Goal: Task Accomplishment & Management: Manage account settings

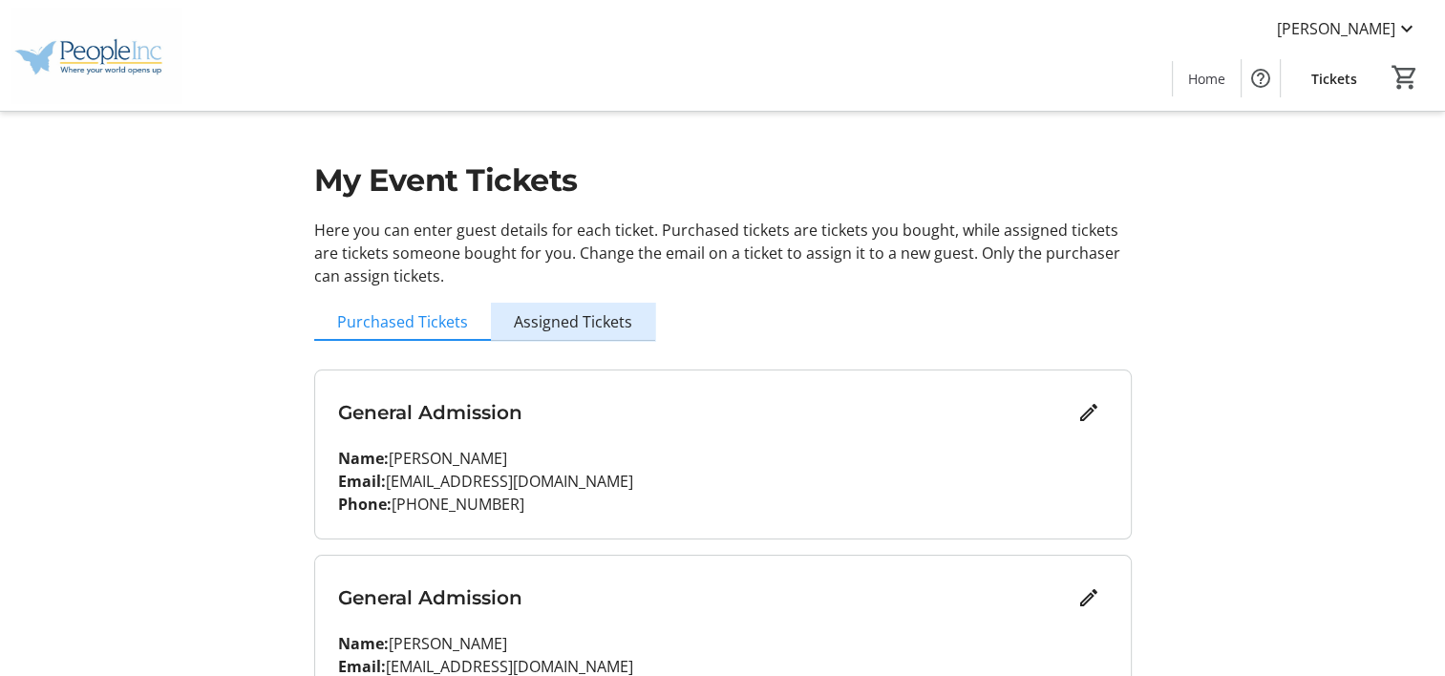
click at [577, 333] on span "Assigned Tickets" at bounding box center [573, 322] width 118 height 38
click at [1336, 80] on span "Tickets" at bounding box center [1335, 79] width 46 height 20
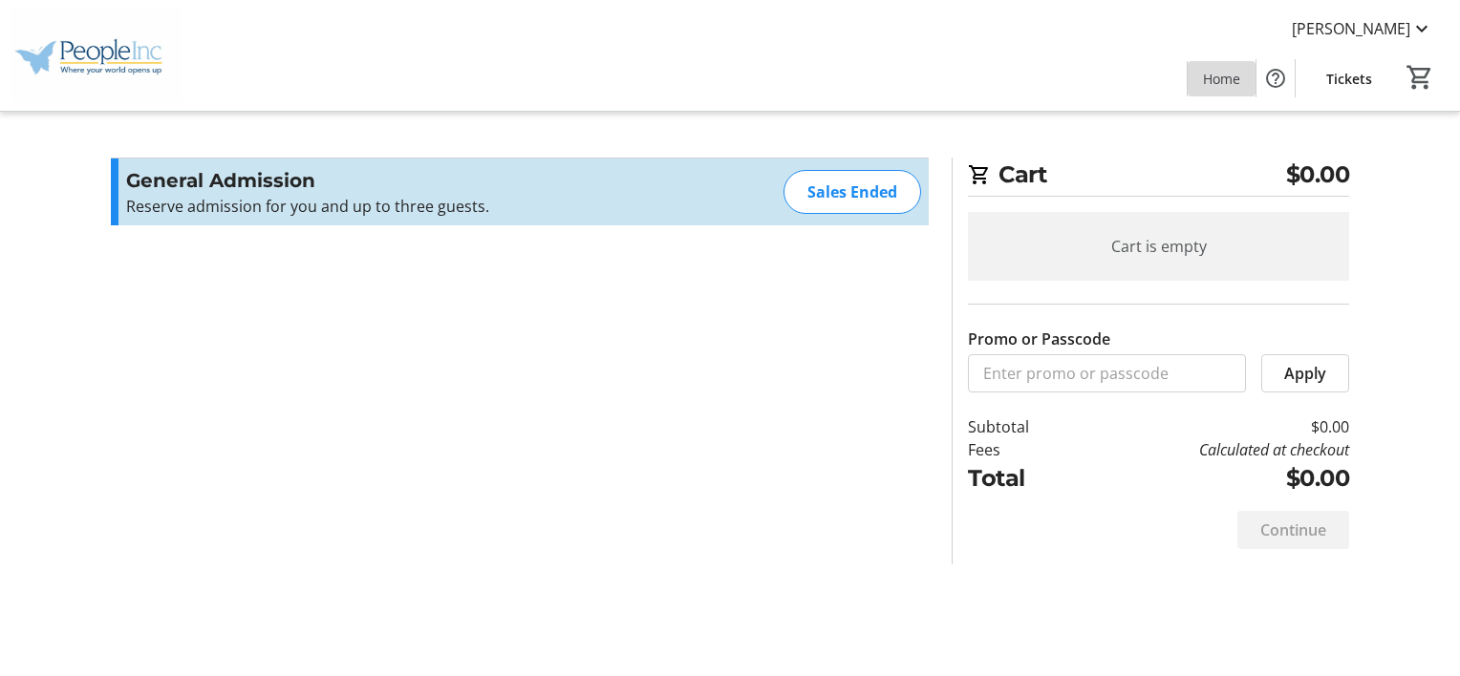
click at [1242, 88] on span at bounding box center [1221, 78] width 68 height 46
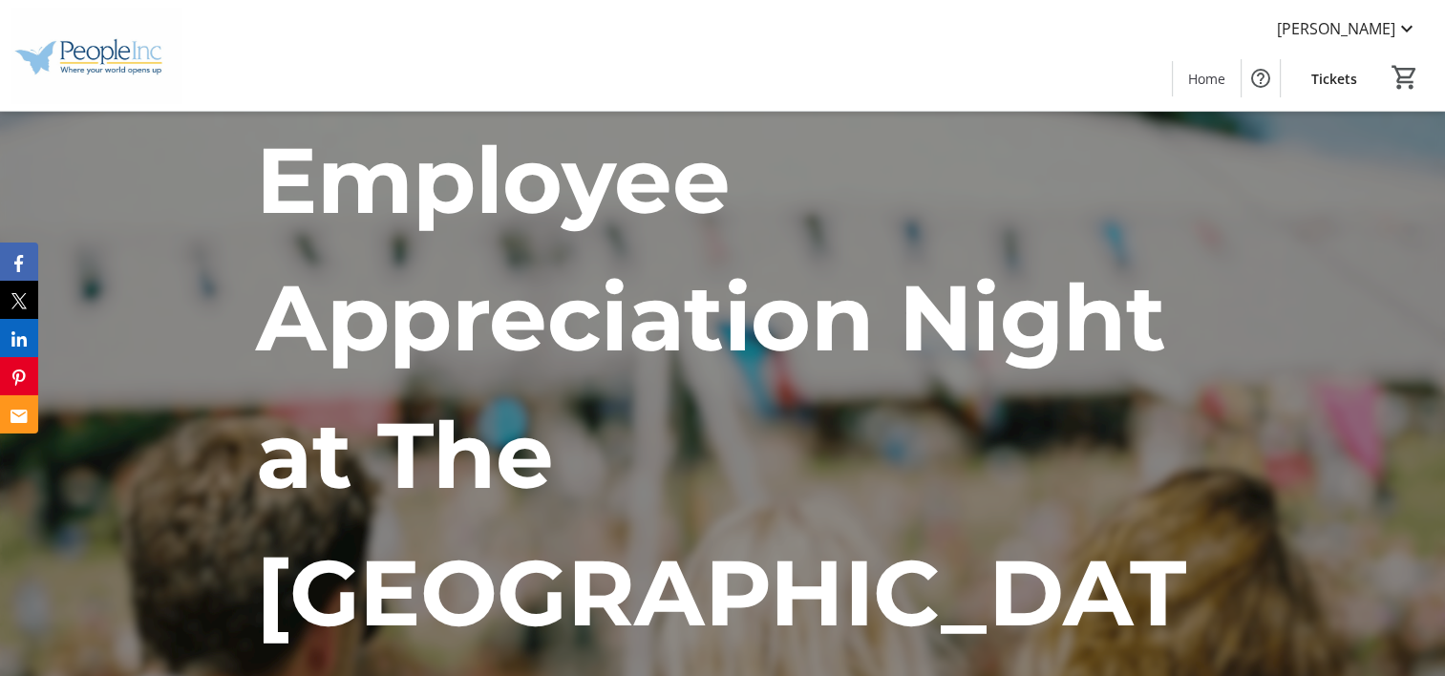
click at [1406, 32] on mat-icon at bounding box center [1407, 28] width 23 height 23
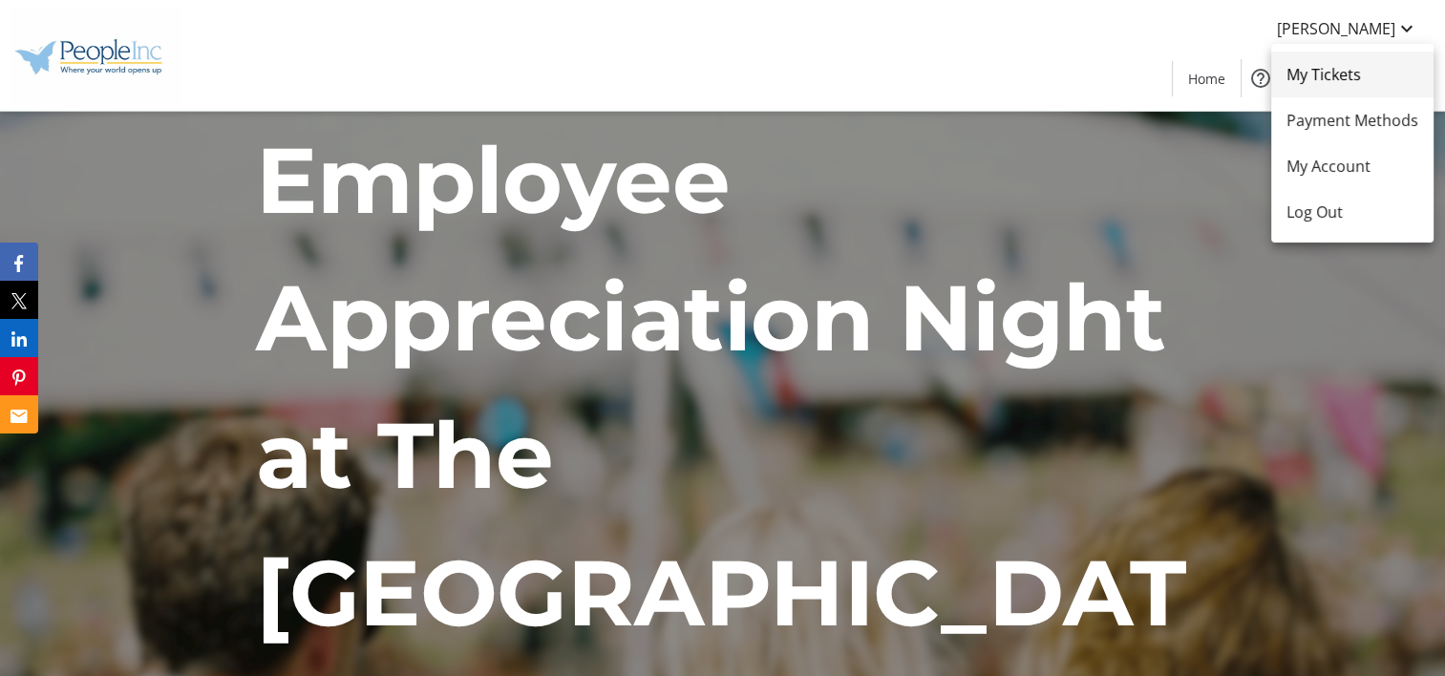
click at [1341, 75] on span "My Tickets" at bounding box center [1353, 74] width 132 height 23
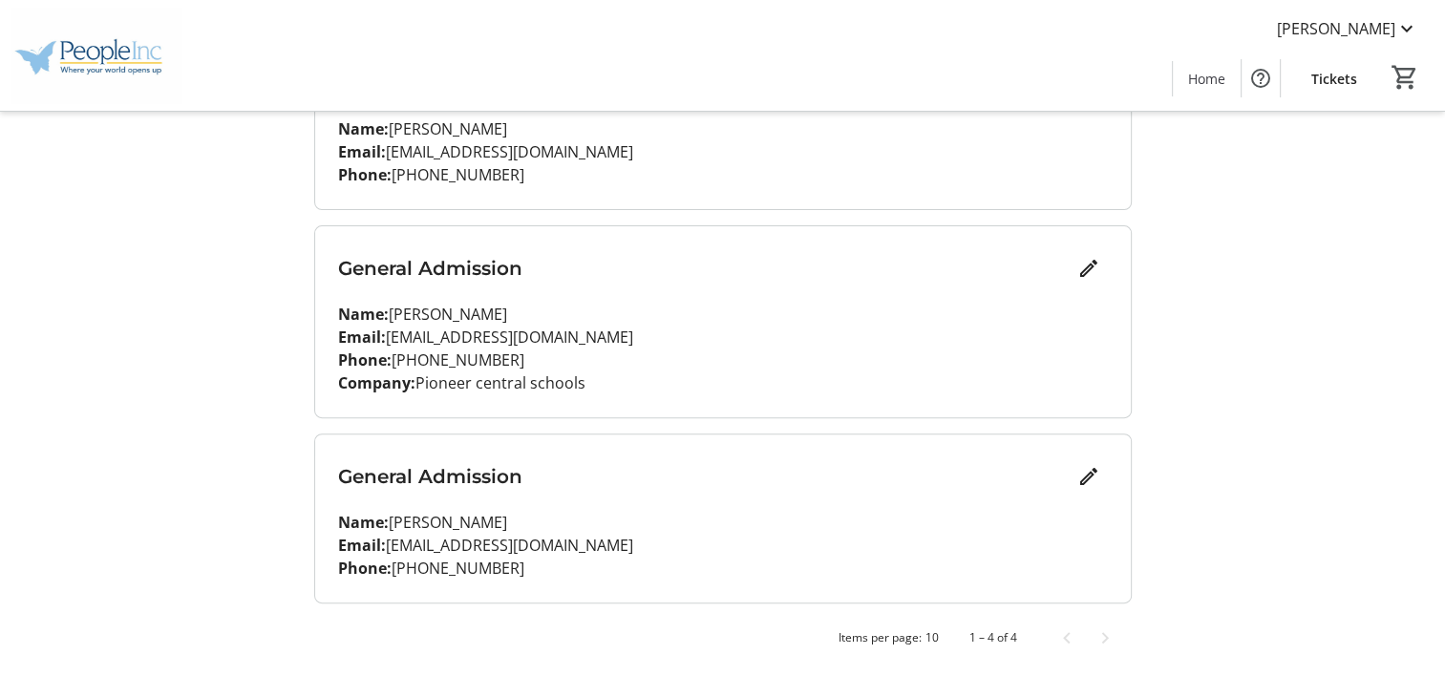
scroll to position [517, 0]
click at [1112, 635] on span "Next page" at bounding box center [1105, 636] width 38 height 38
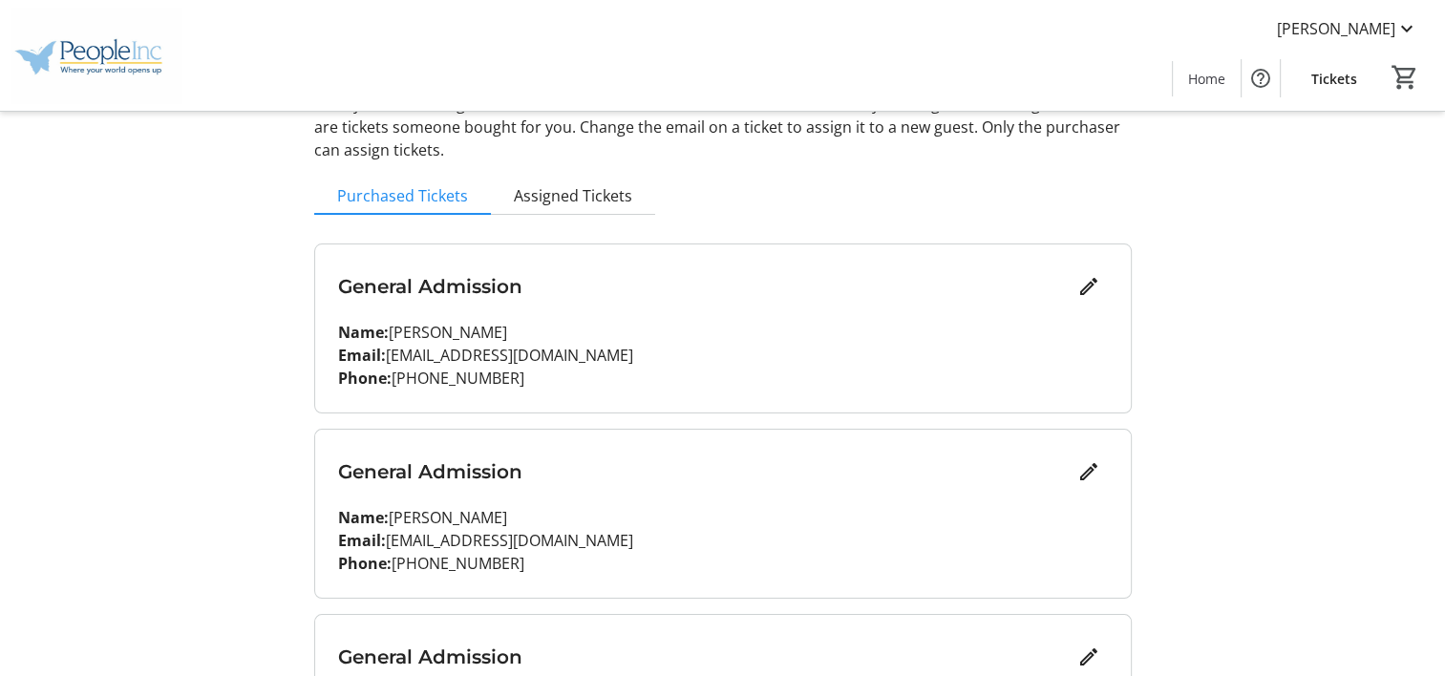
scroll to position [0, 0]
